Goal: Task Accomplishment & Management: Use online tool/utility

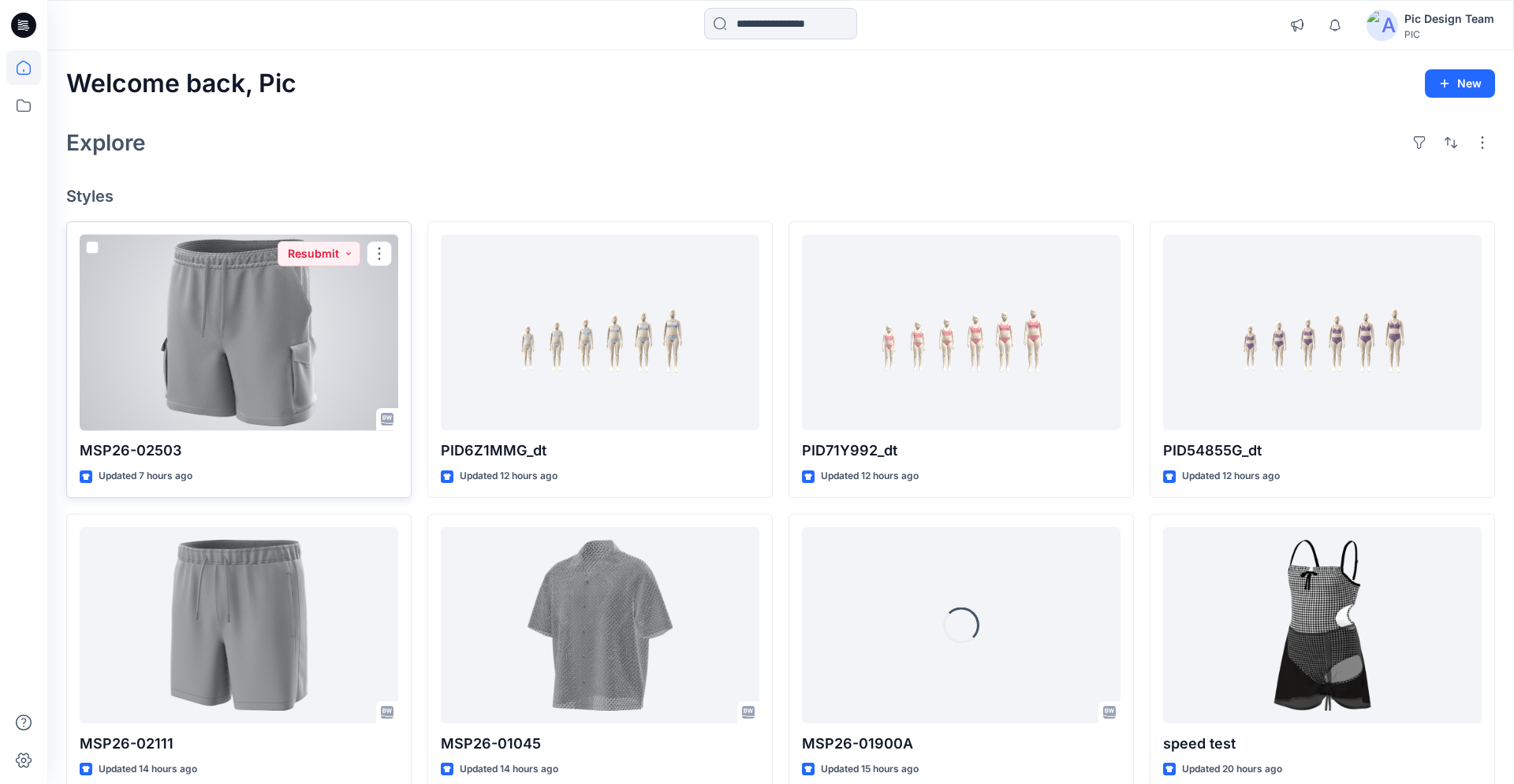
click at [318, 326] on div at bounding box center [239, 333] width 319 height 197
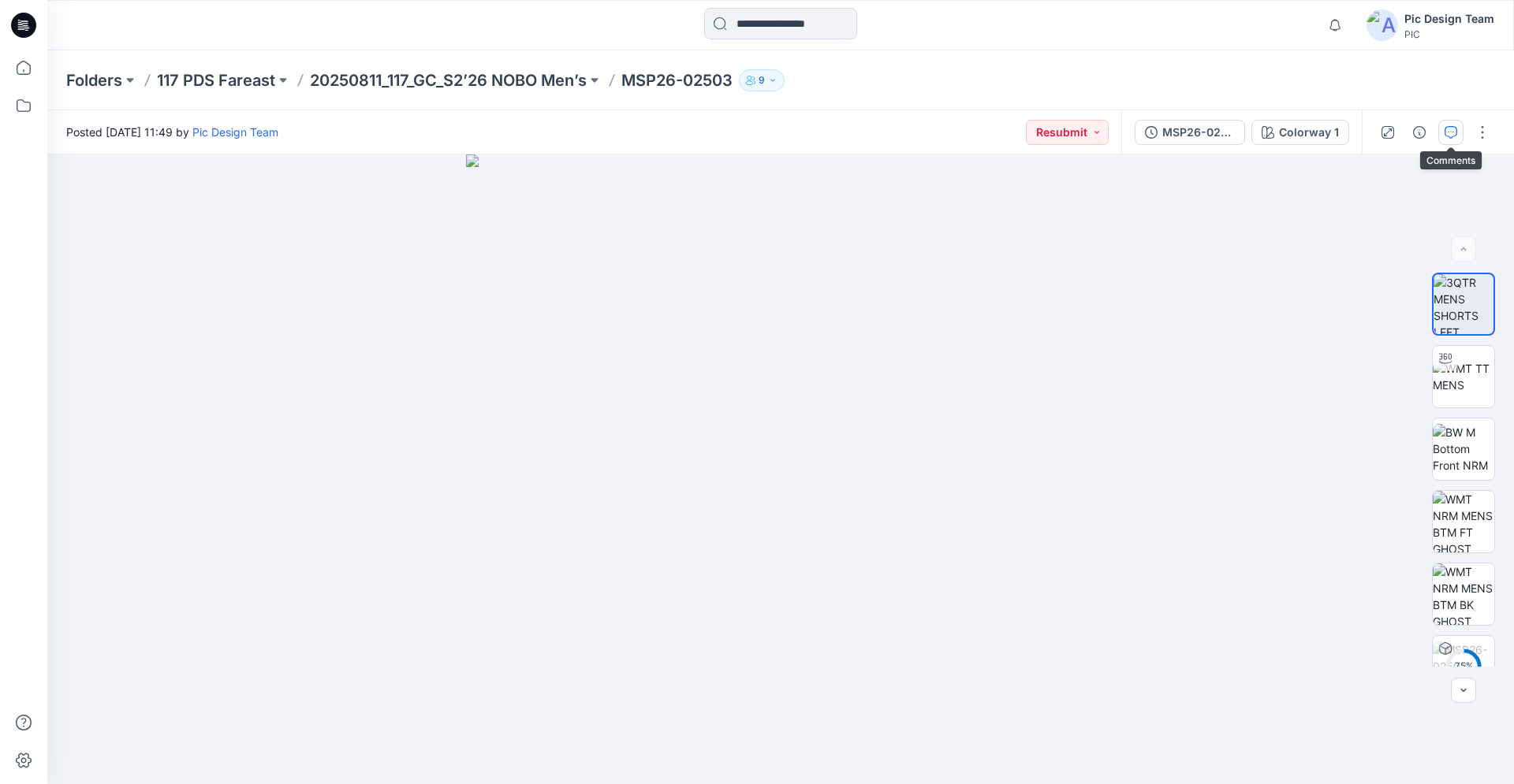
click at [1453, 134] on icon "button" at bounding box center [1451, 131] width 12 height 12
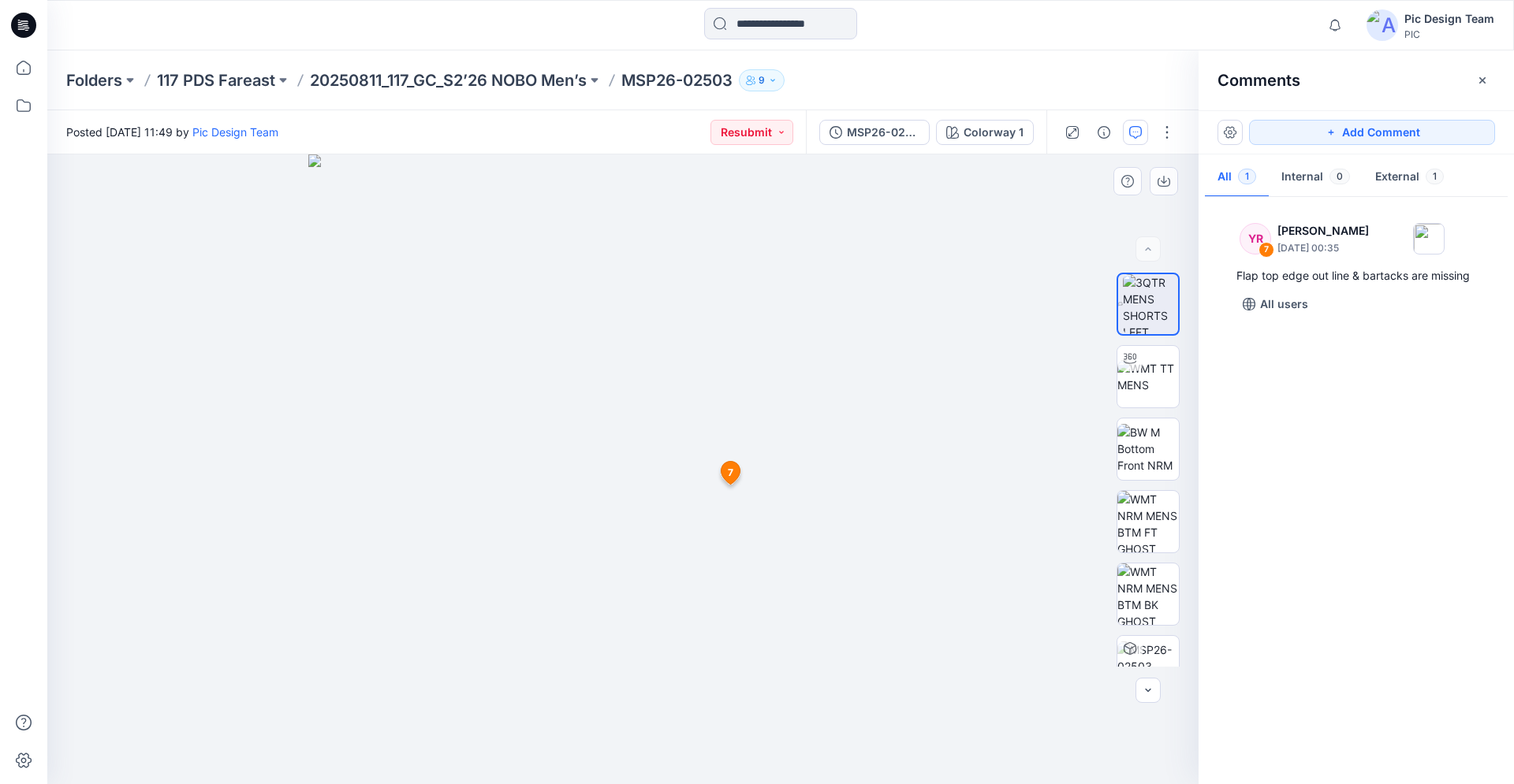
click at [735, 523] on img at bounding box center [623, 469] width 630 height 630
click at [726, 476] on icon at bounding box center [732, 473] width 19 height 23
click at [890, 502] on span "7" at bounding box center [891, 497] width 6 height 14
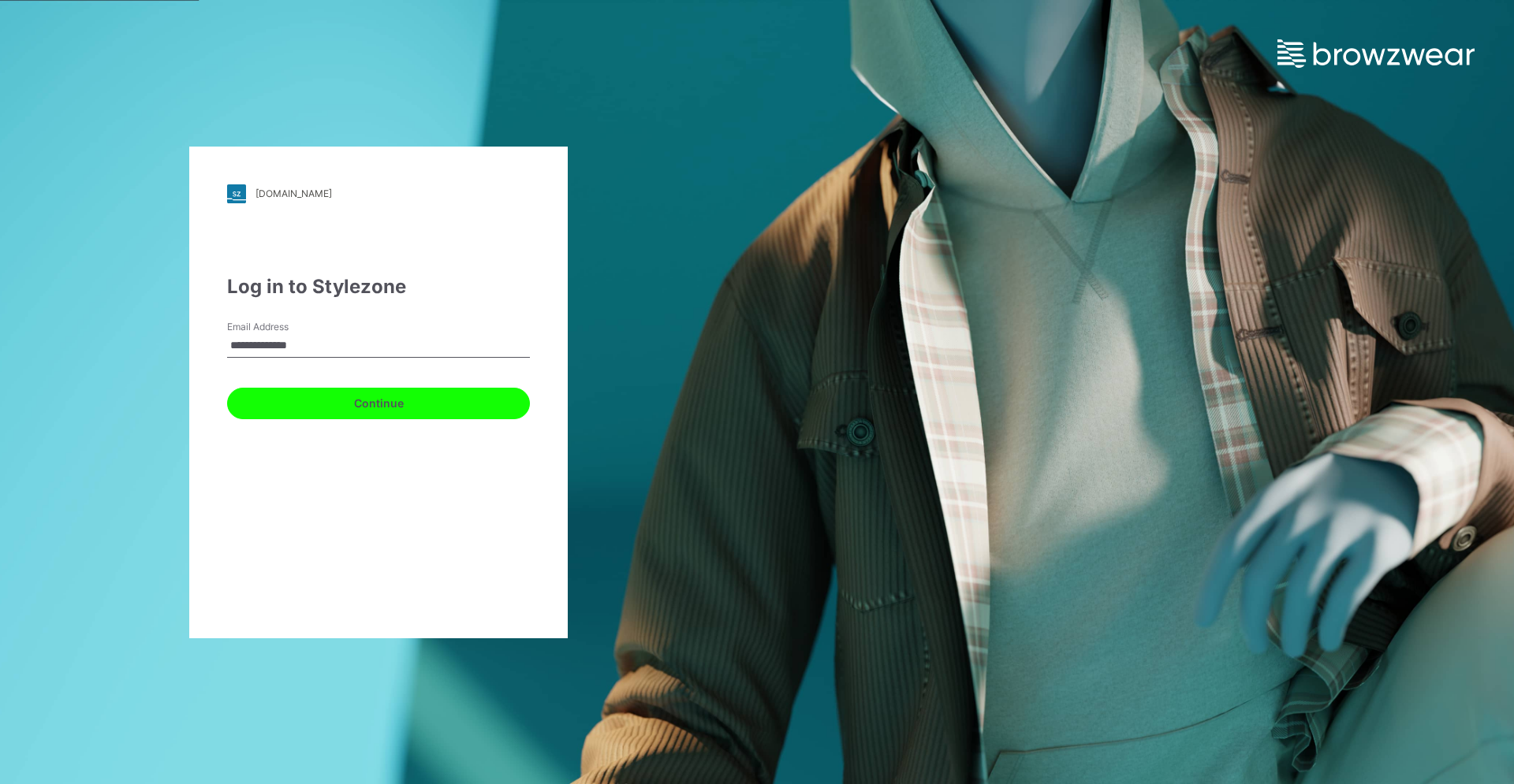
click at [347, 400] on button "Continue" at bounding box center [378, 403] width 302 height 32
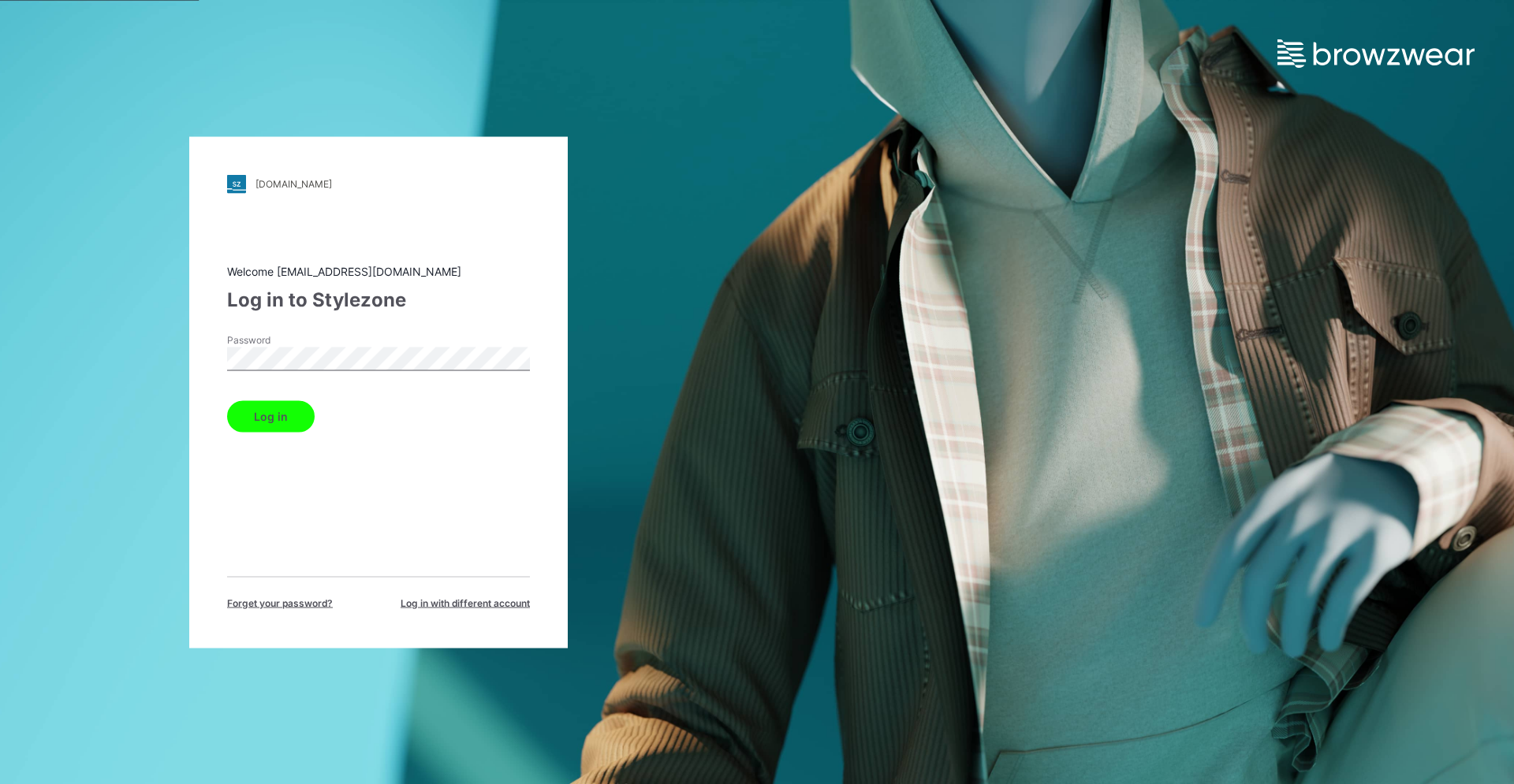
click at [267, 417] on button "Log in" at bounding box center [271, 416] width 87 height 32
click at [259, 418] on button "Log in" at bounding box center [271, 416] width 87 height 32
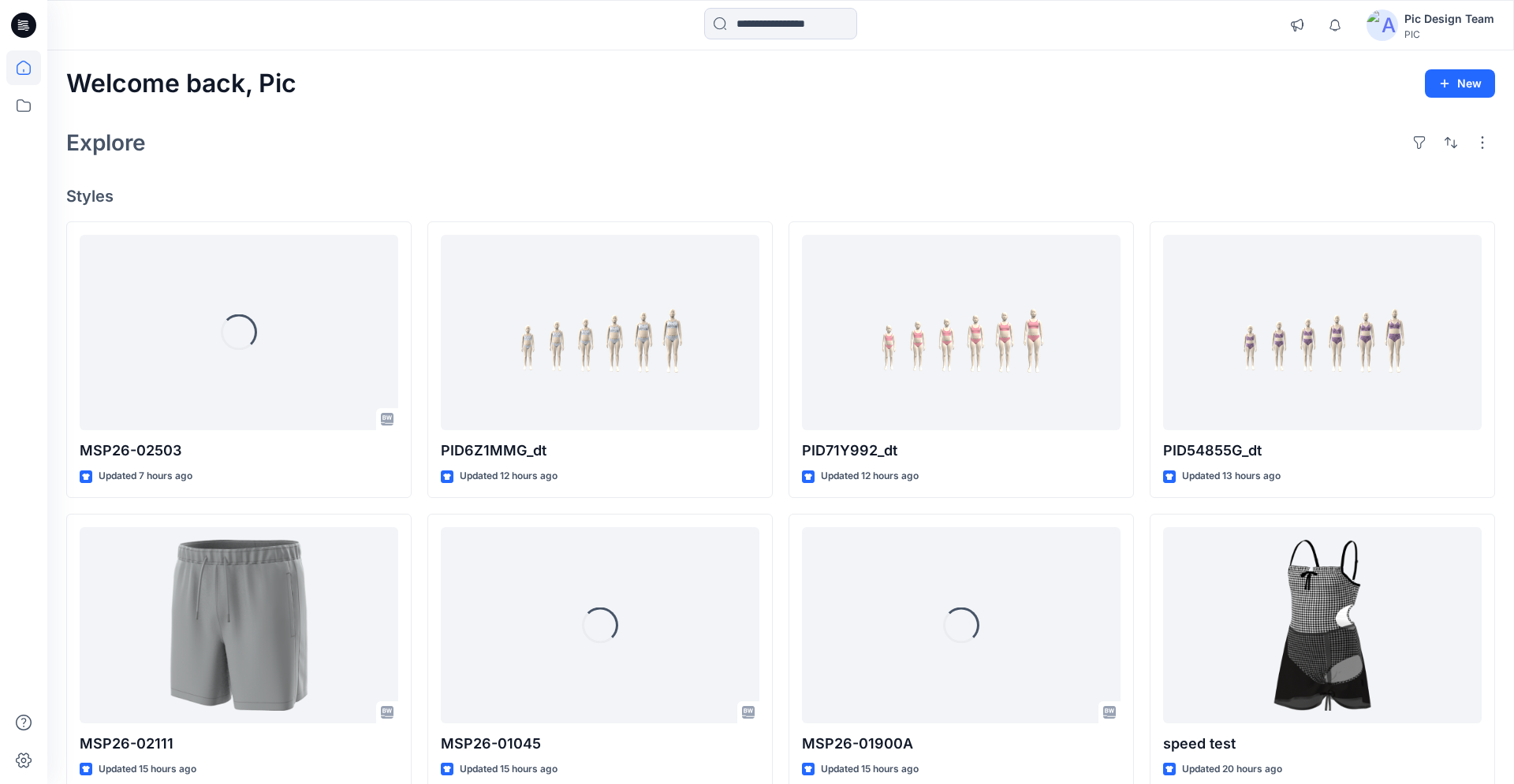
click at [0, 527] on div at bounding box center [23, 392] width 47 height 784
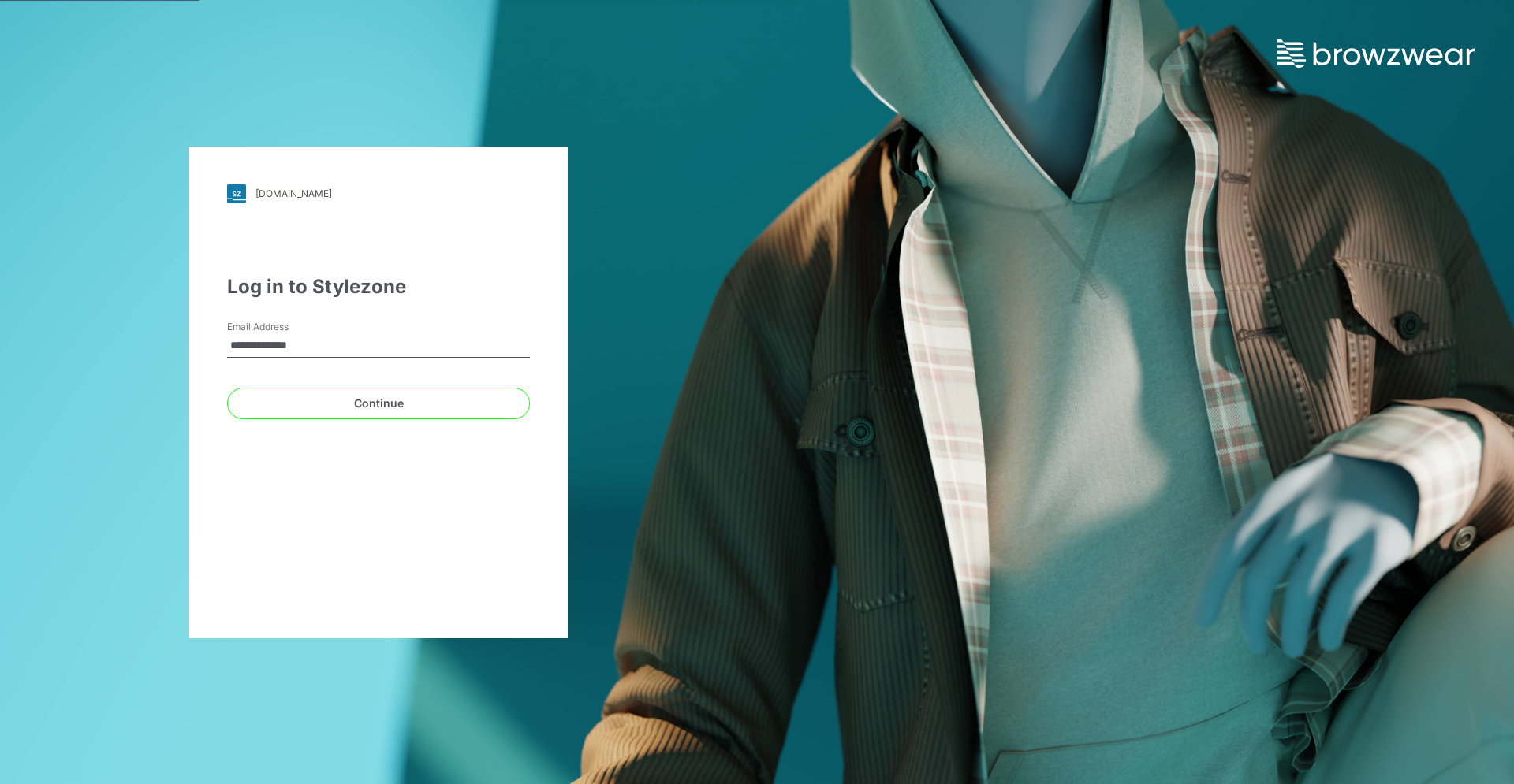
drag, startPoint x: 338, startPoint y: 344, endPoint x: 4, endPoint y: 329, distance: 334.3
click at [228, 334] on input "**********" at bounding box center [378, 345] width 302 height 24
click at [367, 338] on input "Email Address" at bounding box center [378, 345] width 302 height 24
type input "**********"
click at [346, 406] on button "Continue" at bounding box center [378, 403] width 302 height 32
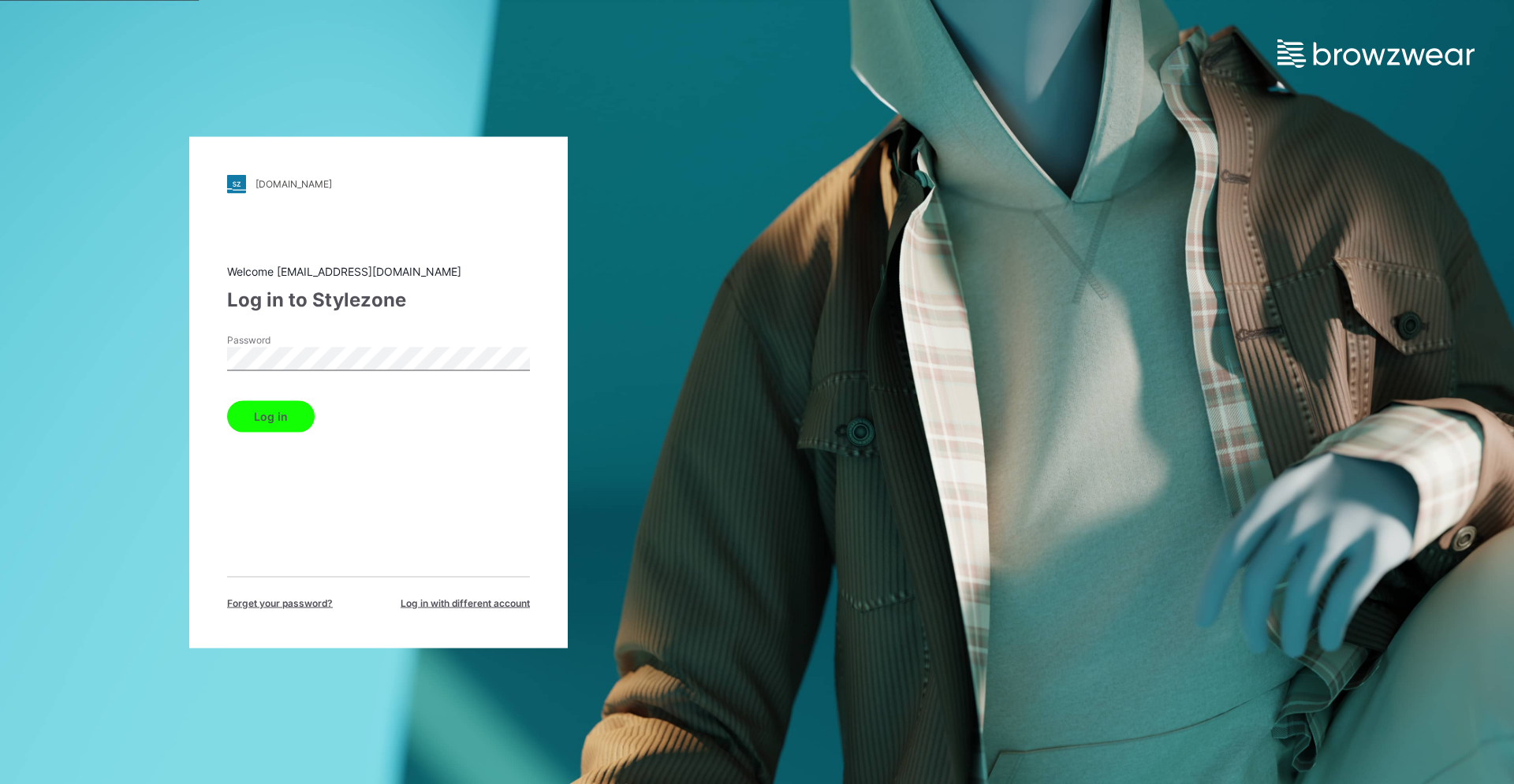
click at [280, 427] on button "Log in" at bounding box center [271, 416] width 87 height 32
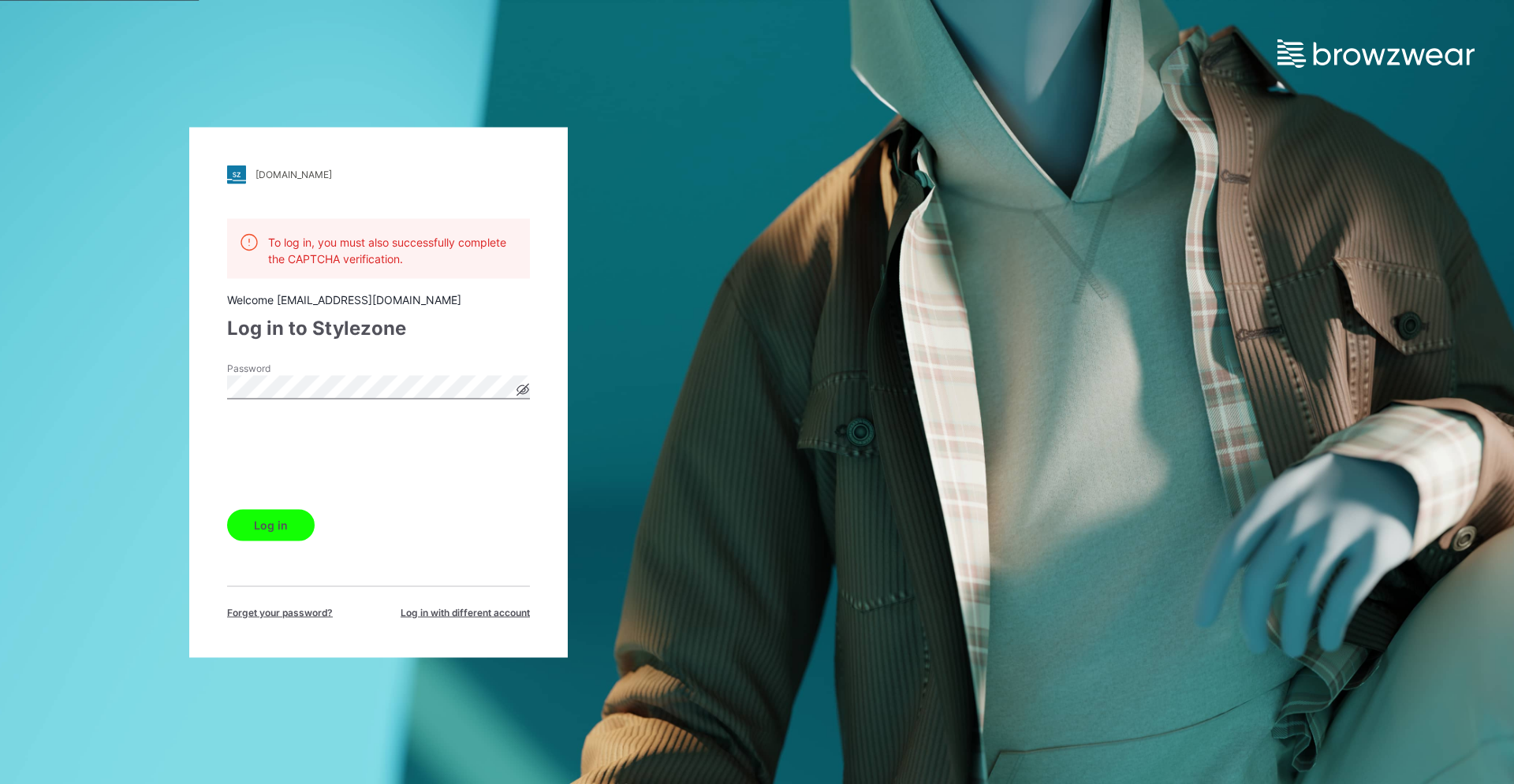
click at [256, 533] on button "Log in" at bounding box center [271, 525] width 87 height 32
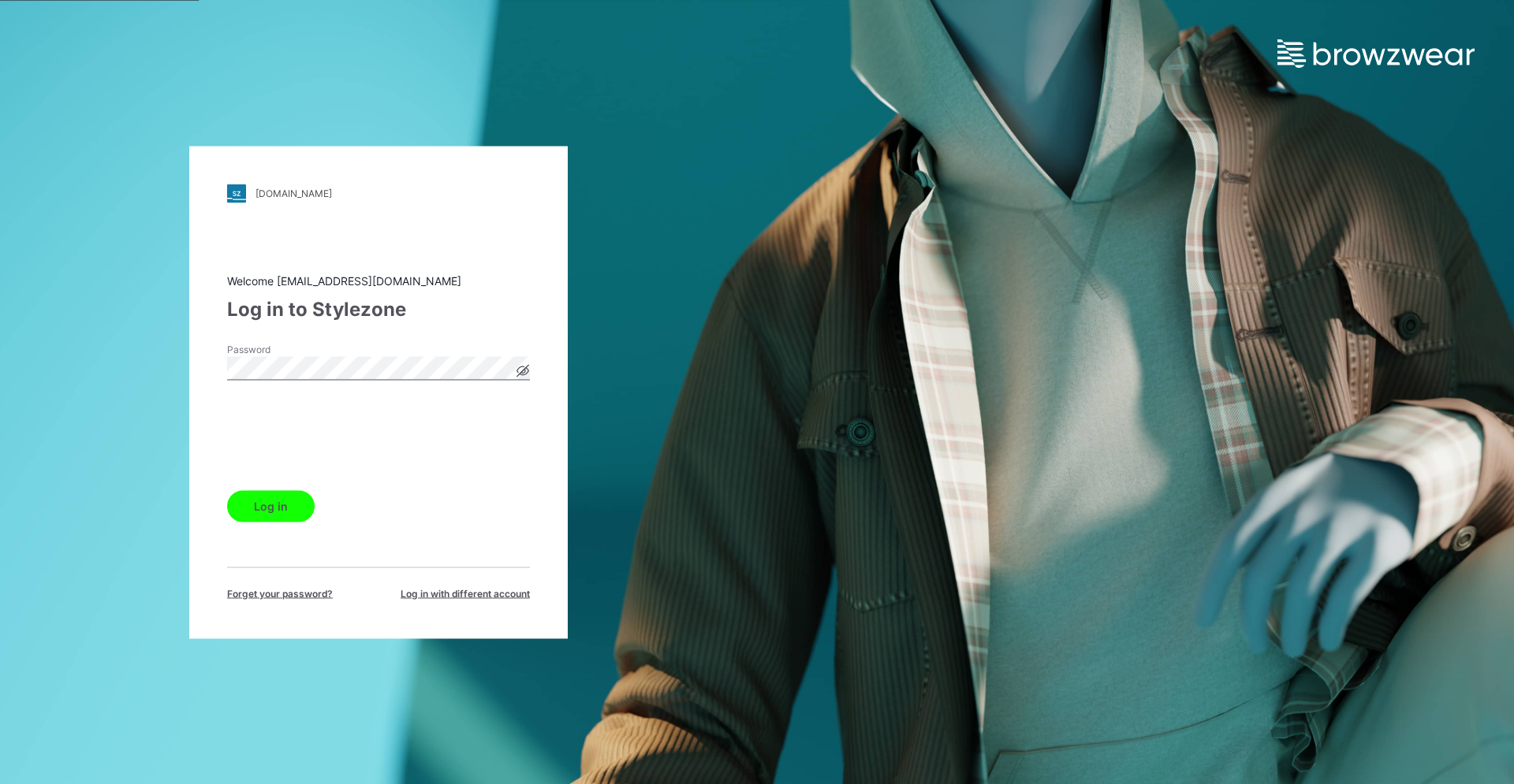
click at [280, 512] on button "Log in" at bounding box center [271, 506] width 87 height 32
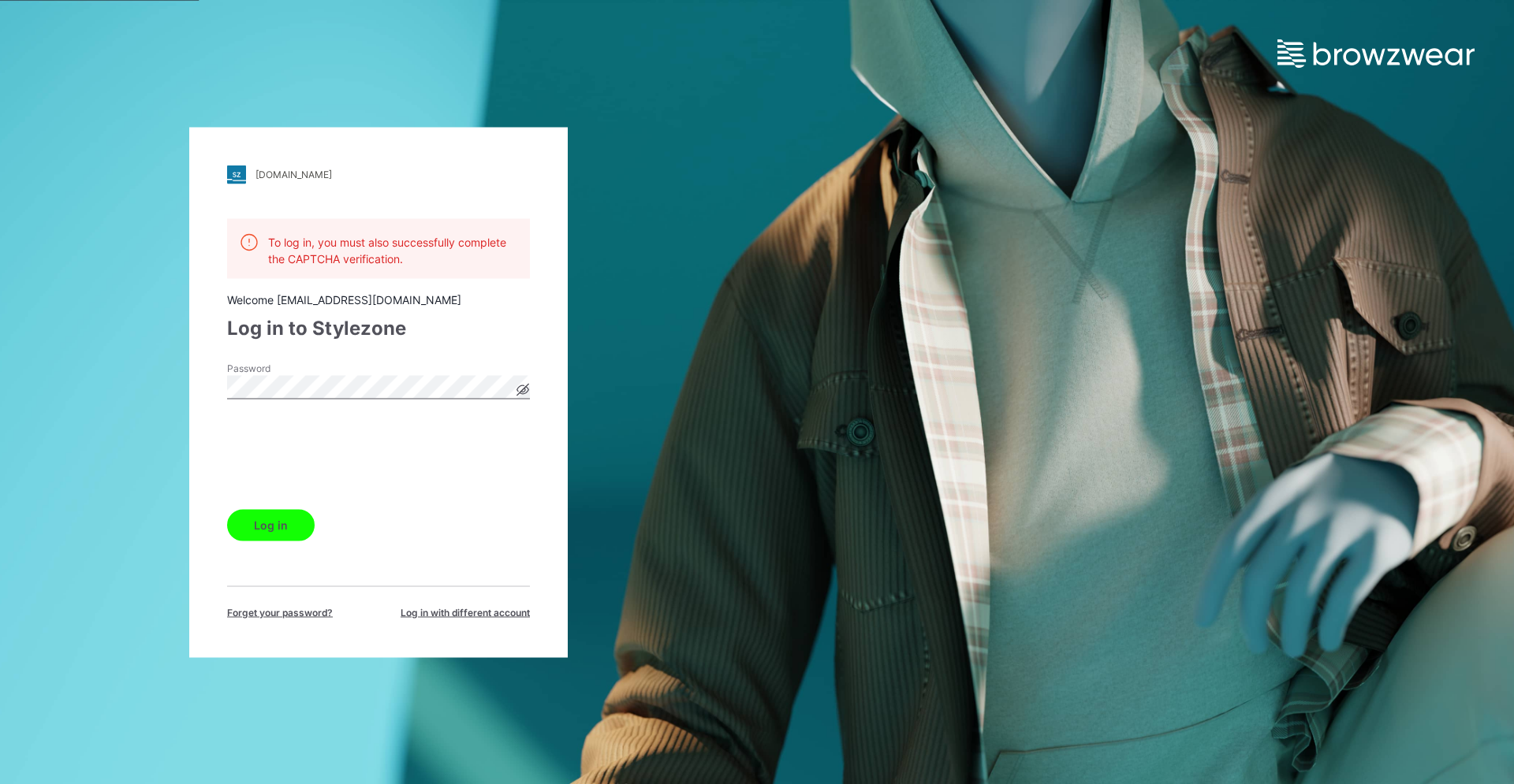
click at [523, 393] on icon at bounding box center [523, 390] width 12 height 9
click at [523, 391] on icon at bounding box center [522, 389] width 5 height 5
click at [261, 524] on button "Log in" at bounding box center [271, 525] width 87 height 32
click at [276, 533] on button "Log in" at bounding box center [271, 525] width 87 height 32
click at [518, 386] on icon at bounding box center [522, 389] width 12 height 12
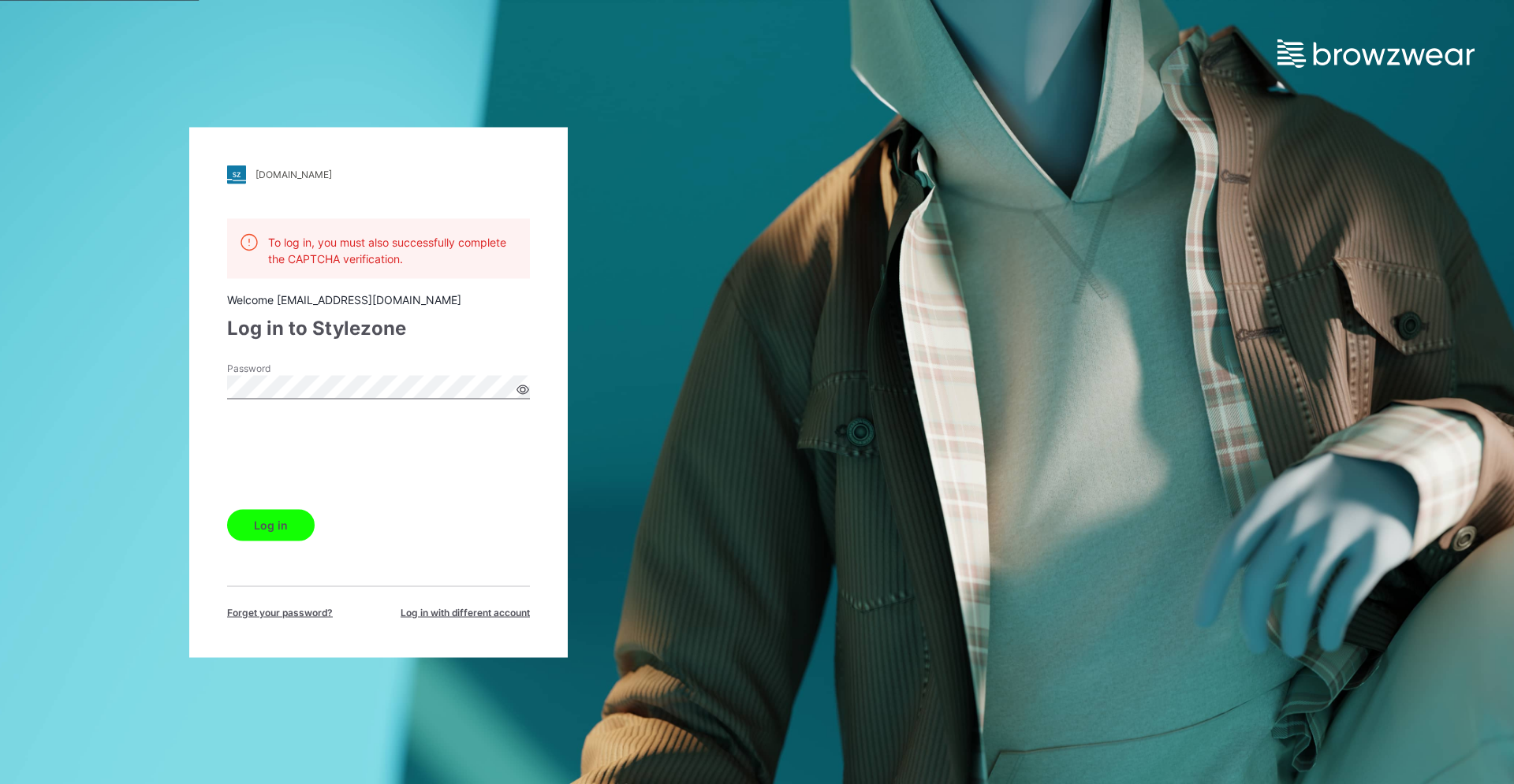
click at [469, 622] on div "pic.stylezone.com Loading... To log in, you must also successfully complete the…" at bounding box center [378, 392] width 378 height 531
click at [470, 615] on span "Log in with different account" at bounding box center [465, 612] width 130 height 14
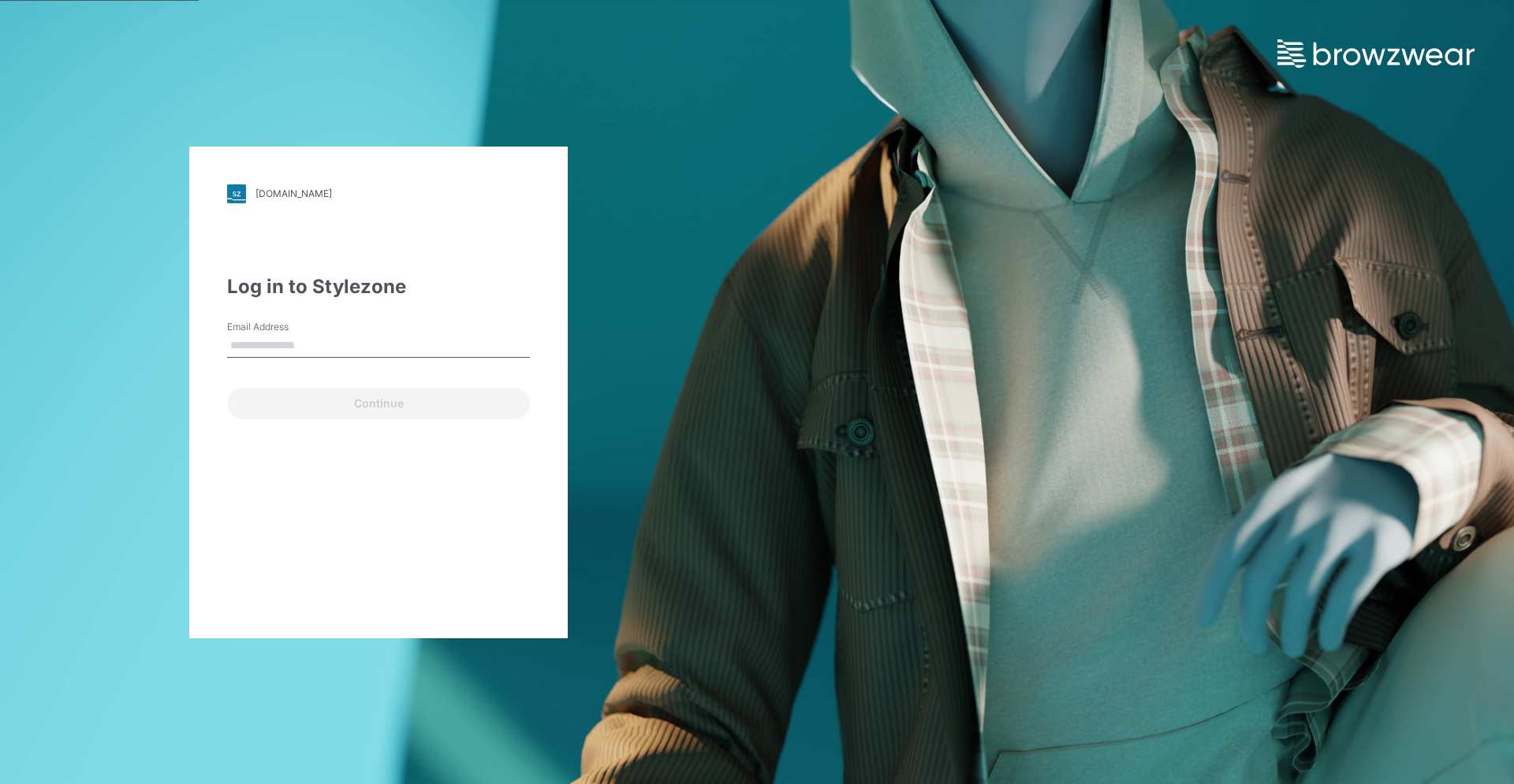
click at [306, 346] on input "Email Address" at bounding box center [378, 345] width 302 height 24
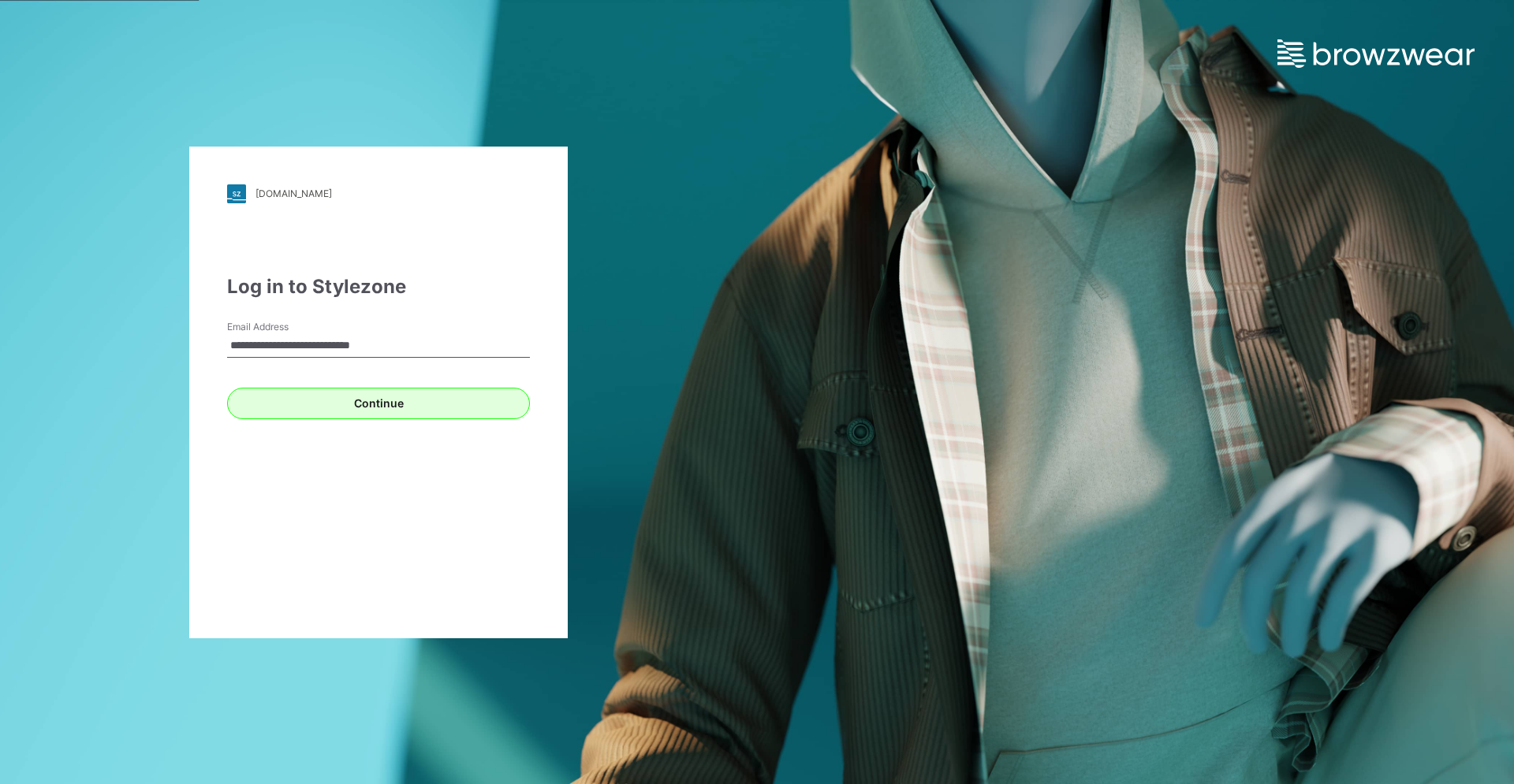
type input "**********"
click at [372, 410] on button "Continue" at bounding box center [378, 403] width 302 height 32
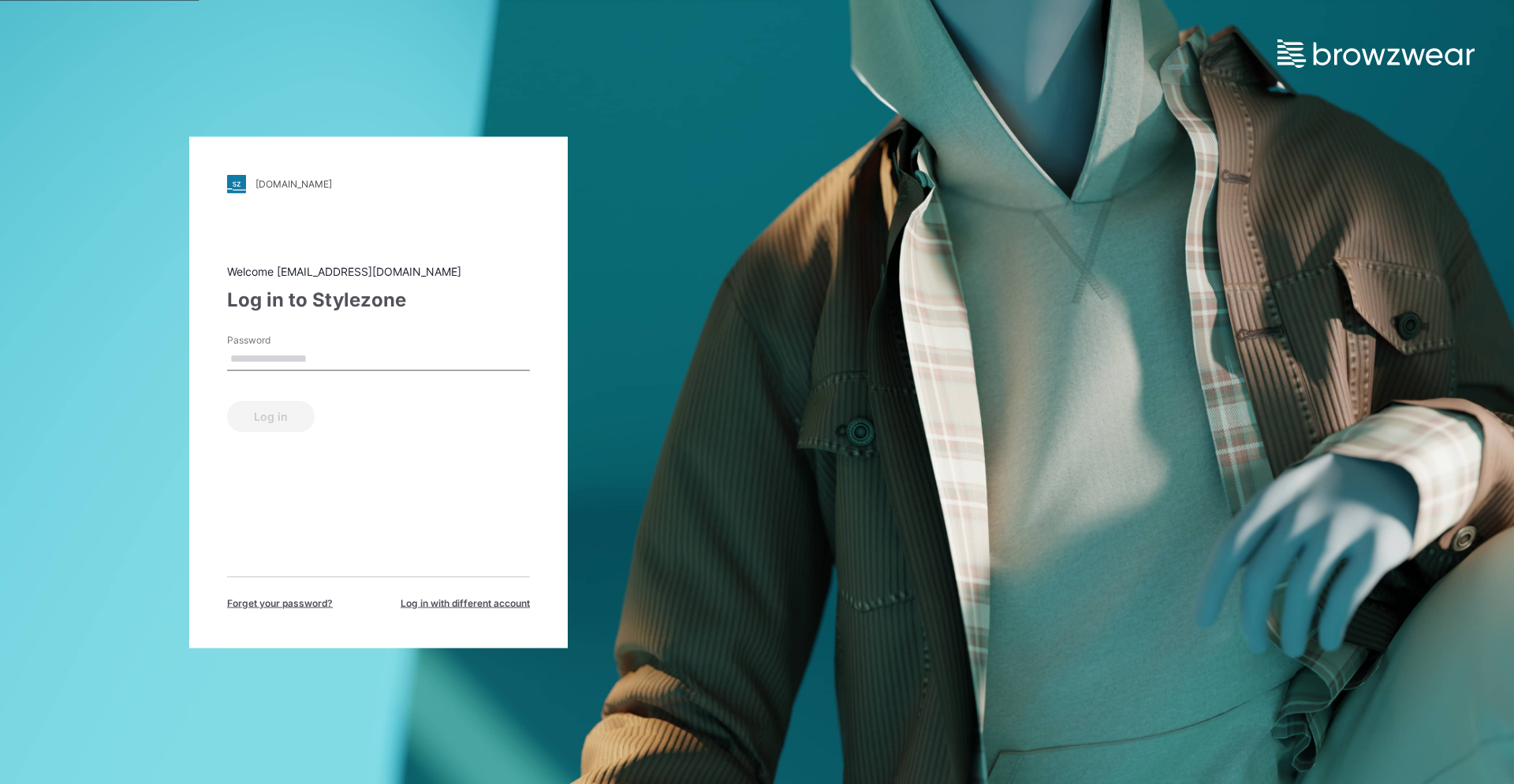
click at [302, 355] on input "Password" at bounding box center [378, 358] width 302 height 24
type input "**********"
click at [306, 415] on button "Log in" at bounding box center [271, 416] width 87 height 32
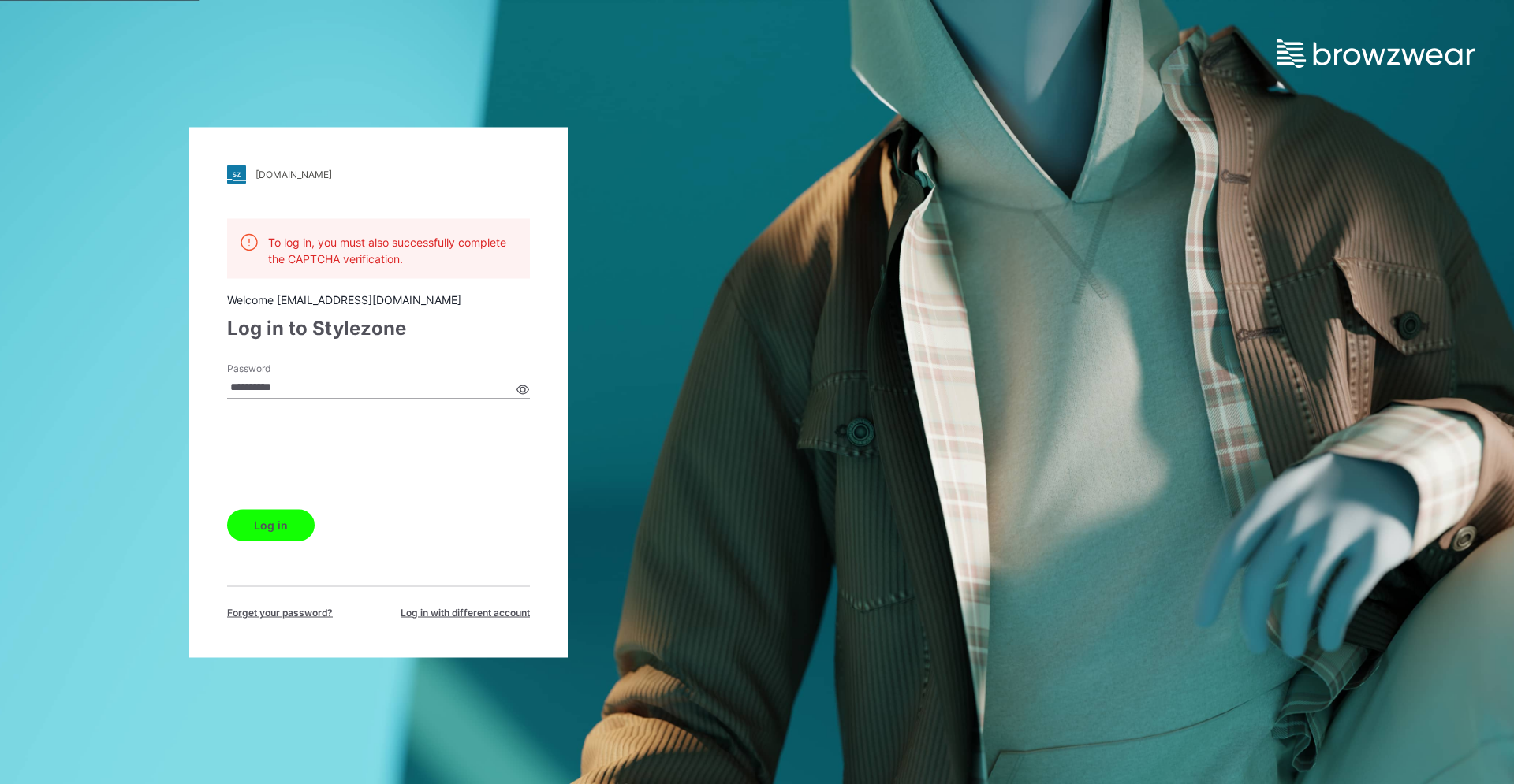
click at [276, 532] on button "Log in" at bounding box center [271, 525] width 87 height 32
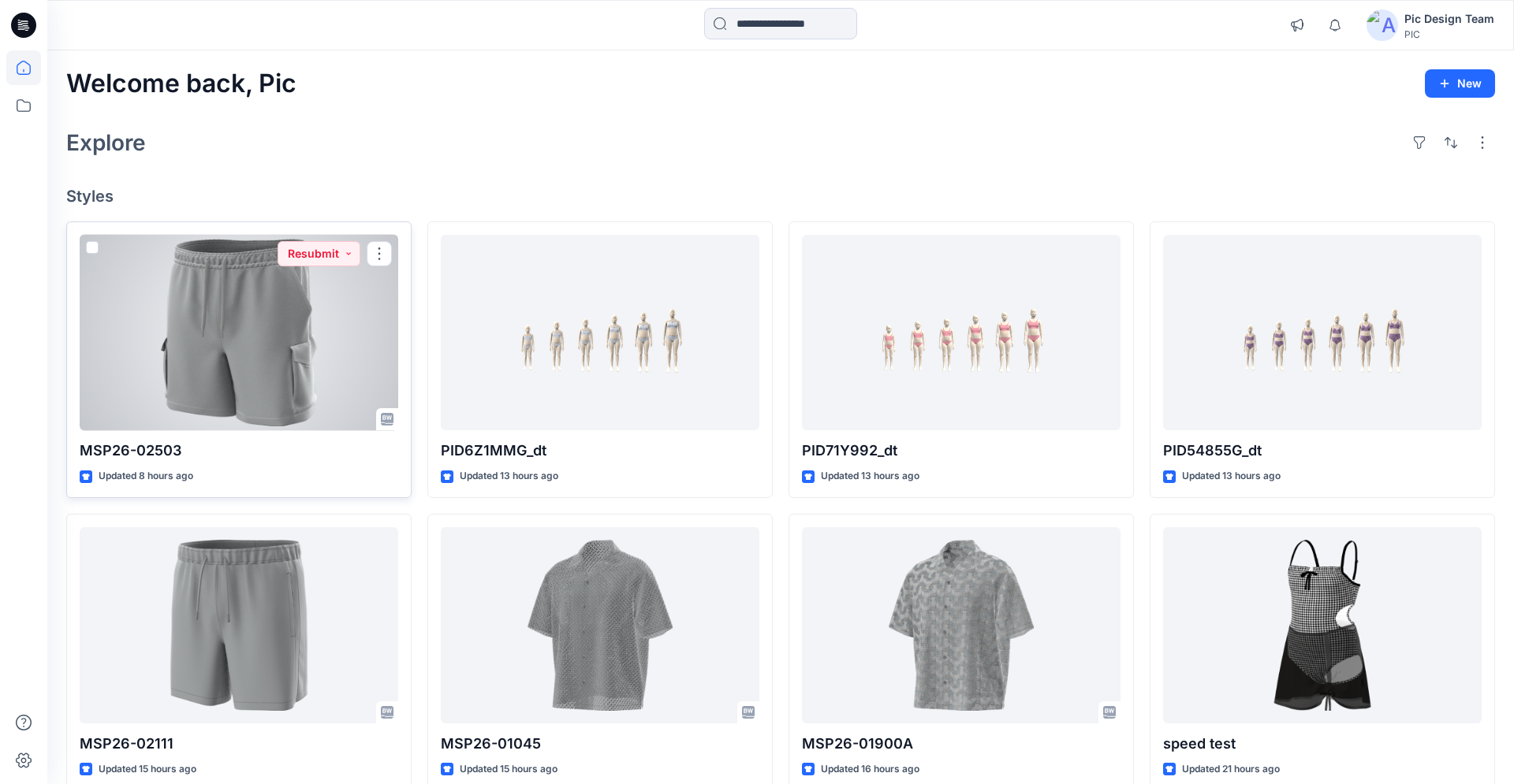
click at [198, 369] on div at bounding box center [239, 333] width 319 height 197
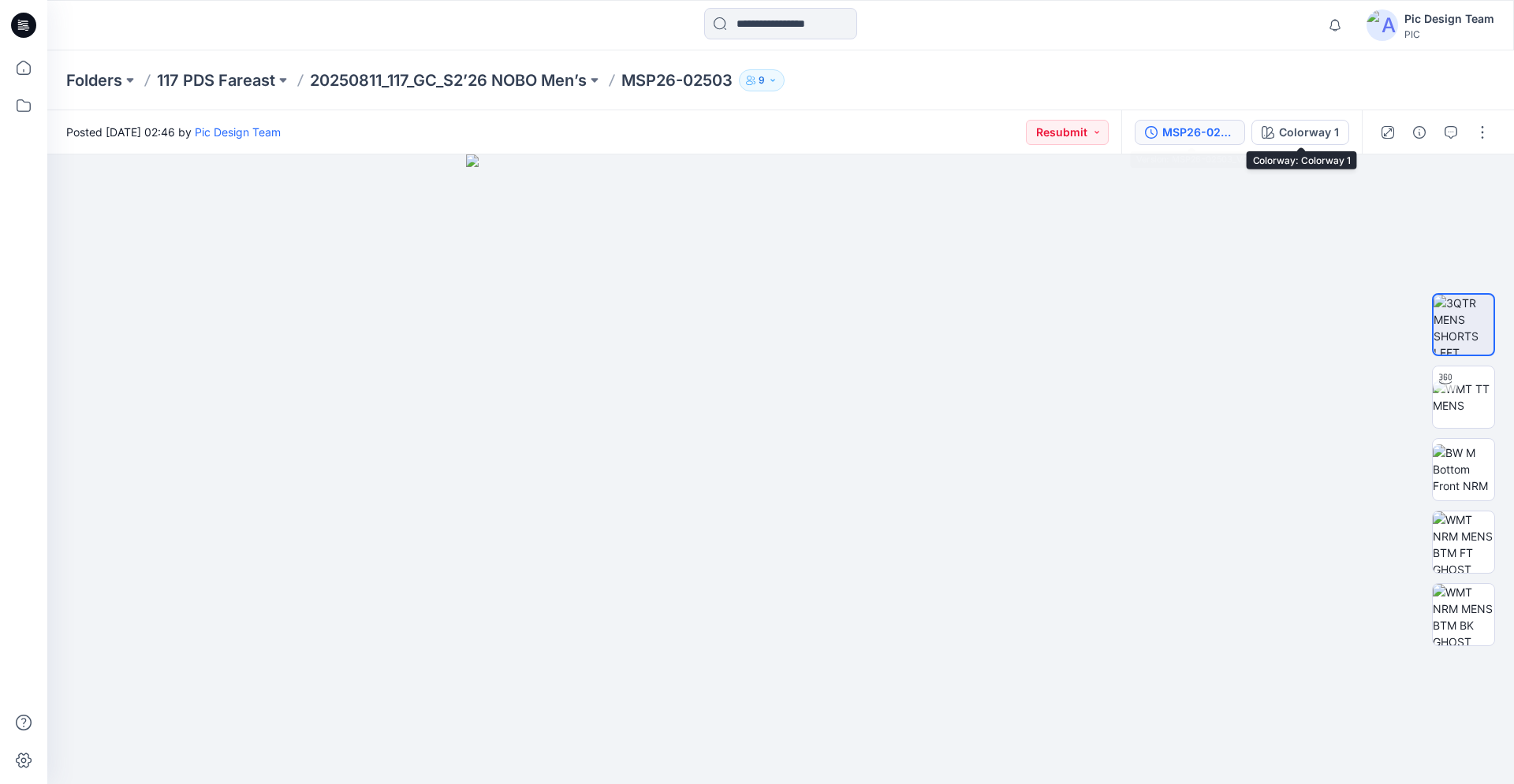
click at [1231, 129] on div "MSP26-02503_V2" at bounding box center [1199, 132] width 73 height 17
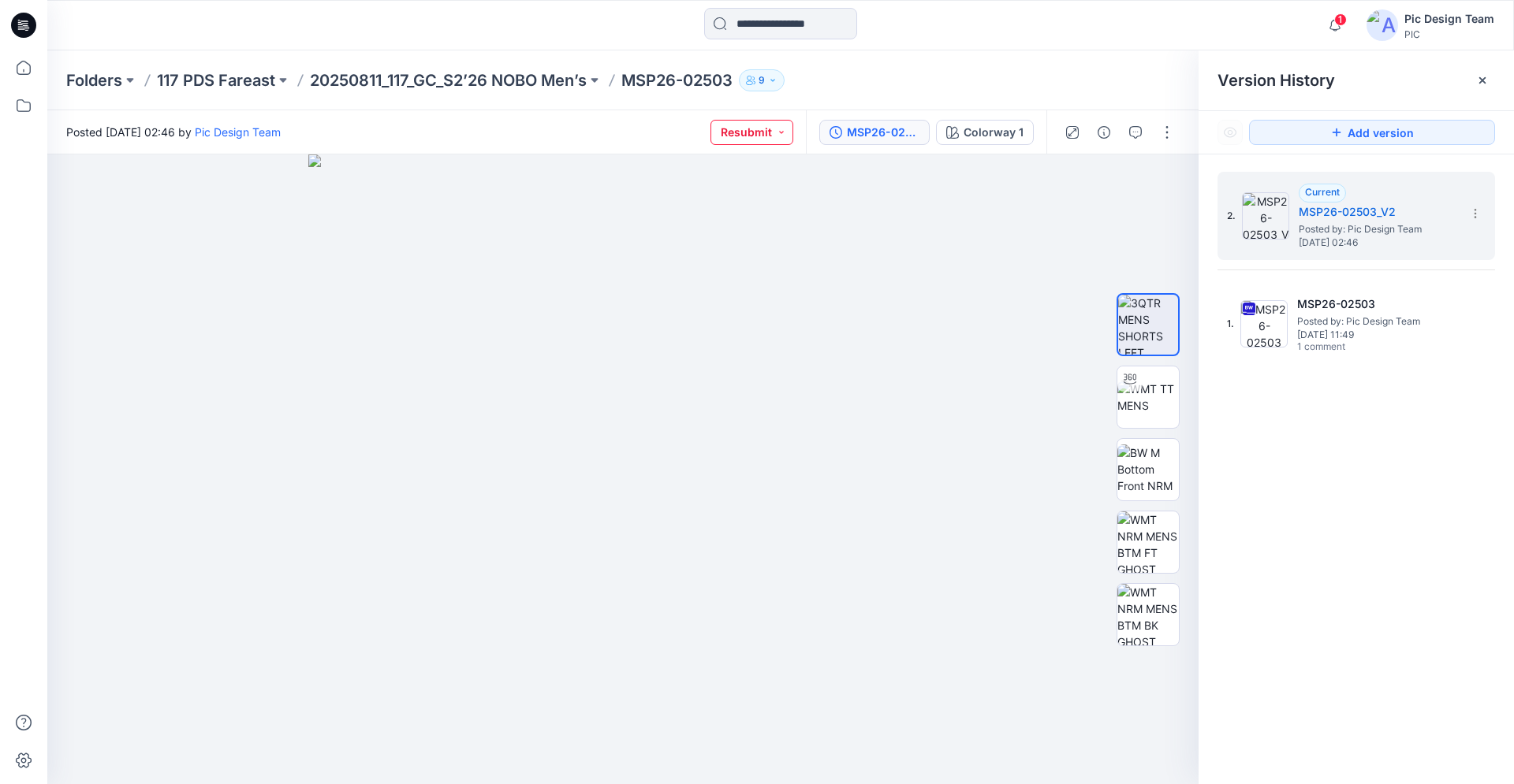
click at [770, 134] on button "Resubmit" at bounding box center [752, 132] width 83 height 25
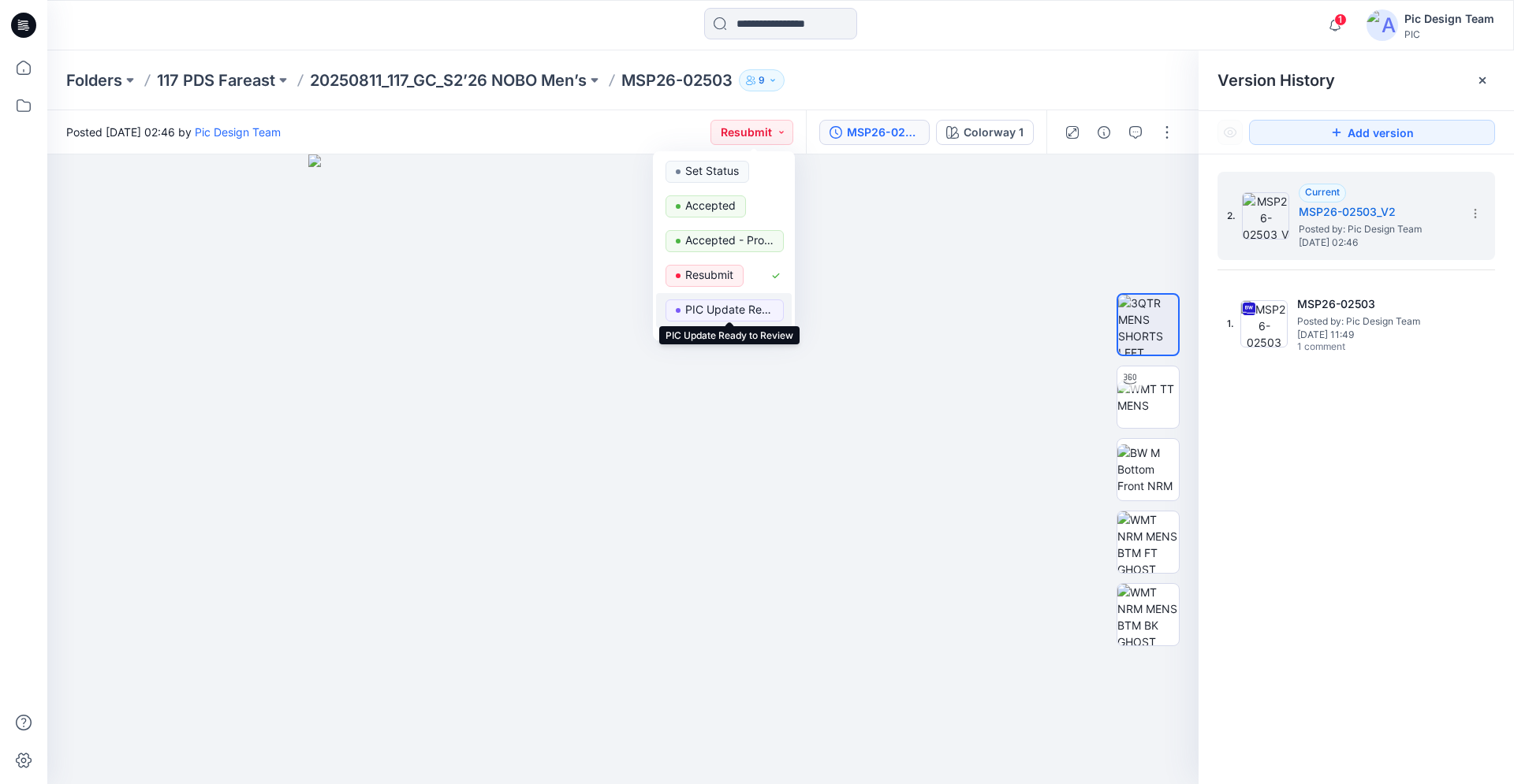
click at [704, 311] on p "PIC Update Ready to Review" at bounding box center [730, 309] width 88 height 20
